Goal: Information Seeking & Learning: Learn about a topic

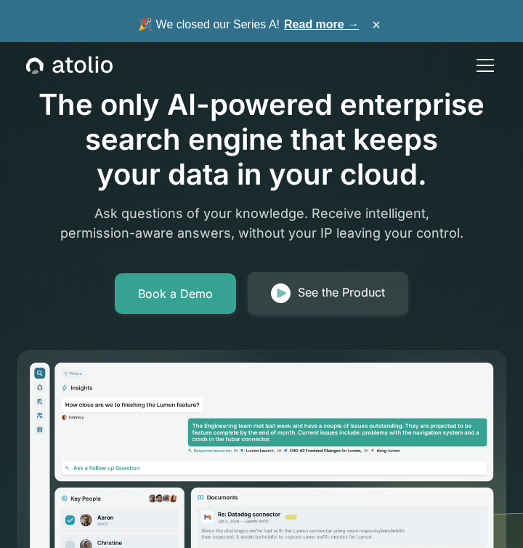
click at [341, 27] on link "Read more →" at bounding box center [321, 24] width 75 height 12
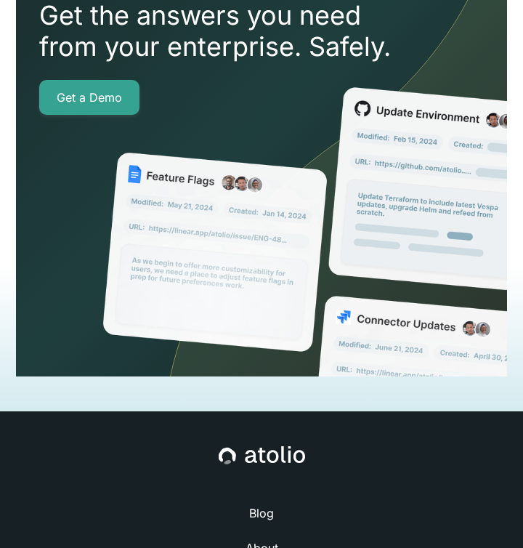
scroll to position [4135, 0]
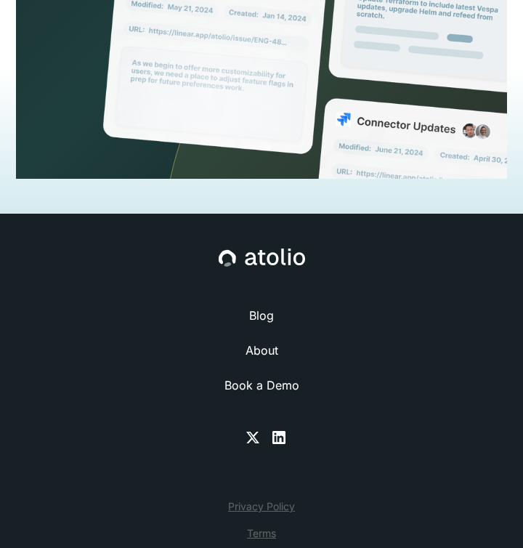
click at [254, 341] on link "About" at bounding box center [261, 349] width 33 height 17
